Goal: Task Accomplishment & Management: Manage account settings

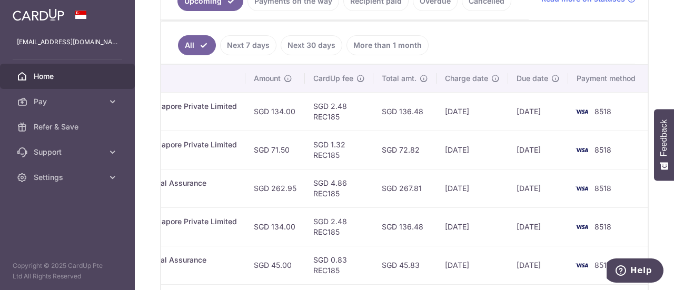
scroll to position [208, 0]
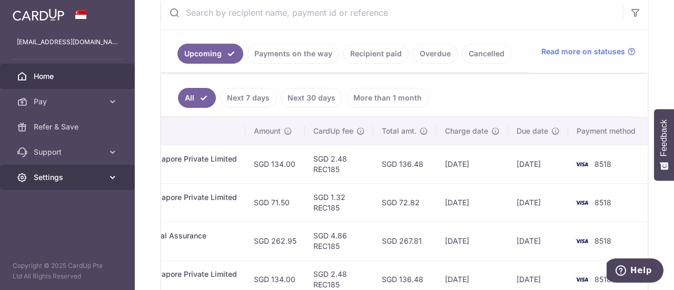
drag, startPoint x: 36, startPoint y: 175, endPoint x: 43, endPoint y: 177, distance: 6.5
click at [38, 176] on span "Settings" at bounding box center [69, 177] width 70 height 11
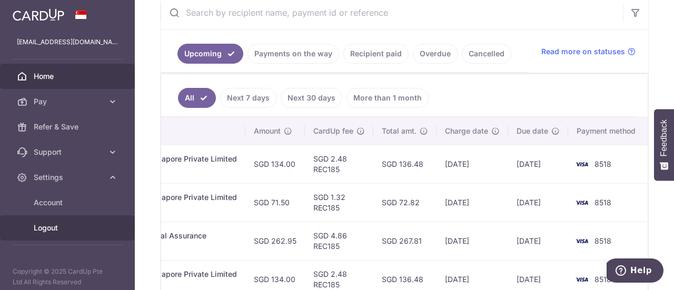
click at [62, 225] on span "Logout" at bounding box center [69, 228] width 70 height 11
